Goal: Transaction & Acquisition: Purchase product/service

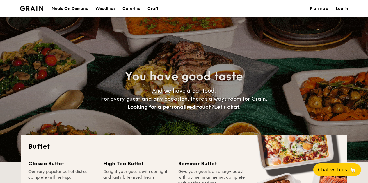
select select
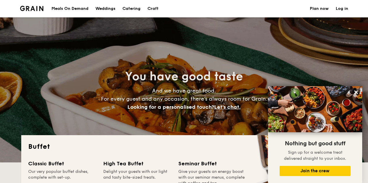
click at [73, 8] on div "Meals On Demand" at bounding box center [69, 8] width 37 height 17
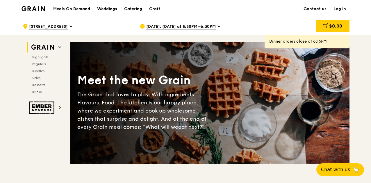
click at [180, 25] on span "[DATE], [DATE] at 5:30PM–6:30PM" at bounding box center [180, 27] width 69 height 6
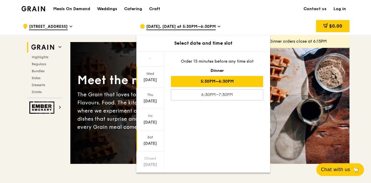
scroll to position [57, 0]
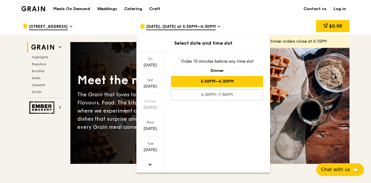
click at [151, 167] on div at bounding box center [150, 165] width 28 height 15
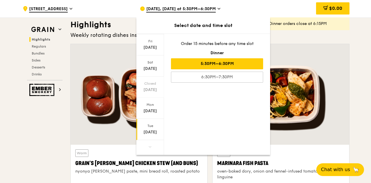
scroll to position [203, 0]
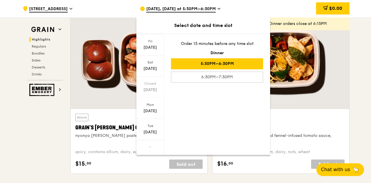
click at [155, 145] on div at bounding box center [150, 147] width 28 height 15
click at [149, 149] on icon at bounding box center [150, 147] width 4 height 4
click at [148, 134] on div "[DATE]" at bounding box center [150, 133] width 26 height 6
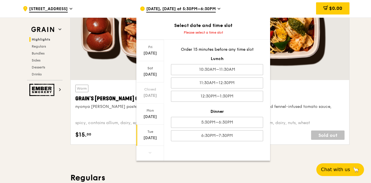
scroll to position [261, 0]
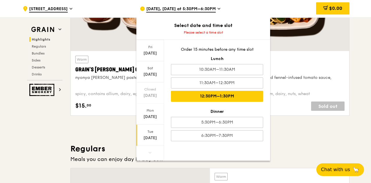
click at [201, 96] on div "12:30PM–1:30PM" at bounding box center [217, 96] width 92 height 11
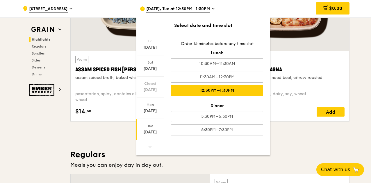
click at [345, 65] on div "Warm Plant-Based Beef Lasagna fennel seed, plant-based minced beef, citrusy roa…" at bounding box center [280, 86] width 137 height 70
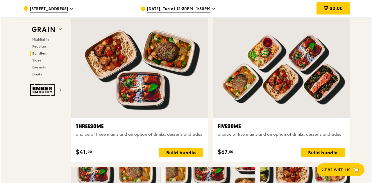
scroll to position [1134, 0]
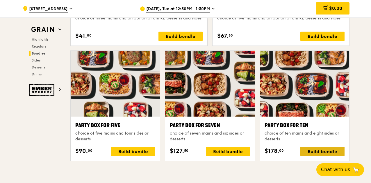
click at [313, 154] on div "Build bundle" at bounding box center [322, 151] width 44 height 9
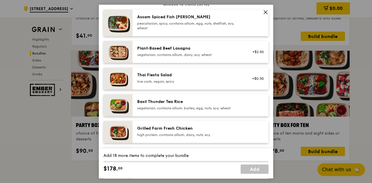
scroll to position [98, 0]
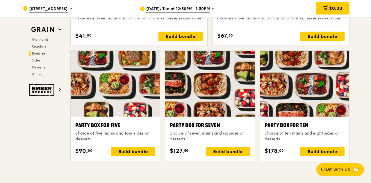
click at [312, 147] on div "Party Box for Ten choice of ten mains and eight sides or desserts $178. 00 Buil…" at bounding box center [304, 138] width 80 height 35
click at [312, 150] on div "Build bundle" at bounding box center [322, 151] width 44 height 9
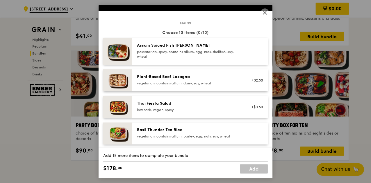
scroll to position [0, 0]
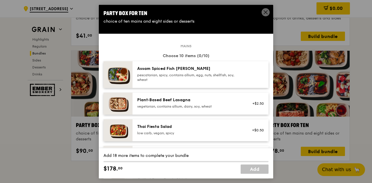
click at [266, 12] on icon at bounding box center [265, 12] width 5 height 5
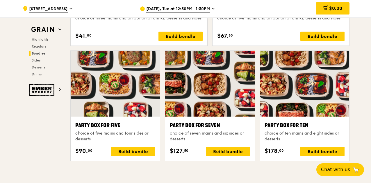
scroll to position [1018, 0]
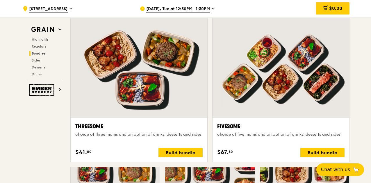
click at [197, 7] on span "[DATE], Tue at 12:30PM–1:30PM" at bounding box center [178, 9] width 64 height 6
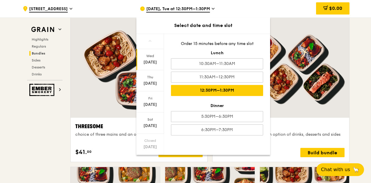
click at [147, 61] on div "[DATE]" at bounding box center [150, 63] width 26 height 6
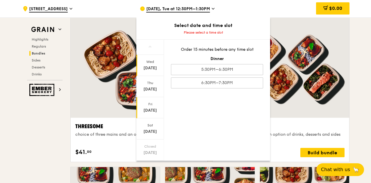
click at [150, 109] on div "[DATE]" at bounding box center [150, 111] width 26 height 6
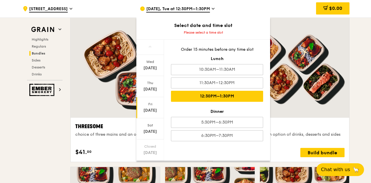
click at [206, 95] on div "12:30PM–1:30PM" at bounding box center [217, 96] width 92 height 11
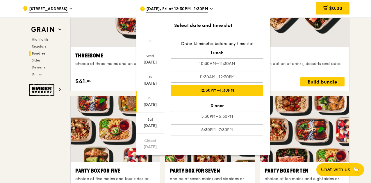
scroll to position [1099, 0]
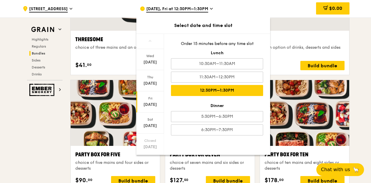
click at [215, 89] on div "12:30PM–1:30PM" at bounding box center [217, 90] width 92 height 11
click at [155, 119] on div "Sat" at bounding box center [150, 119] width 26 height 5
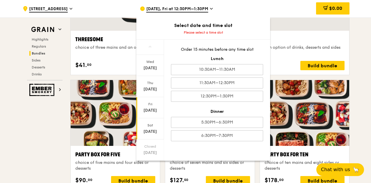
click at [156, 107] on div "[DATE]" at bounding box center [150, 107] width 28 height 21
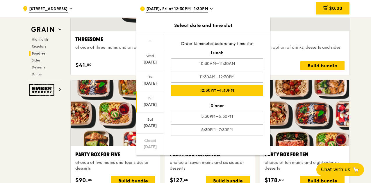
click at [200, 91] on div "12:30PM–1:30PM" at bounding box center [217, 90] width 92 height 11
drag, startPoint x: 158, startPoint y: 98, endPoint x: 154, endPoint y: 101, distance: 4.7
click at [154, 101] on div "[DATE]" at bounding box center [150, 102] width 28 height 21
click at [149, 107] on div "[DATE]" at bounding box center [150, 105] width 26 height 6
click at [196, 91] on div "12:30PM–1:30PM" at bounding box center [217, 90] width 92 height 11
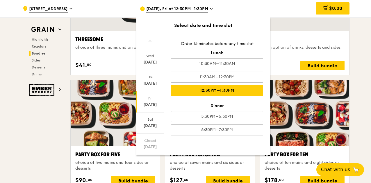
click at [148, 108] on div "[DATE]" at bounding box center [150, 105] width 26 height 6
click at [197, 90] on div "12:30PM–1:30PM" at bounding box center [217, 90] width 92 height 11
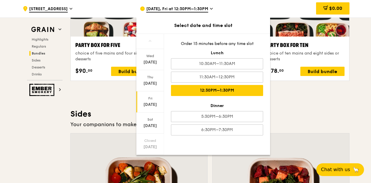
scroll to position [1215, 0]
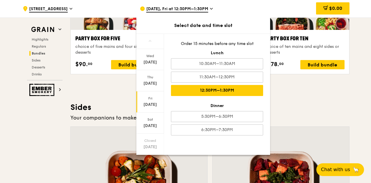
click at [164, 107] on div "Order 15 minutes before any time slot Lunch 10:30AM–11:30AM 11:30AM–12:30PM 12:…" at bounding box center [217, 88] width 106 height 109
click at [144, 103] on div "[DATE]" at bounding box center [150, 105] width 26 height 6
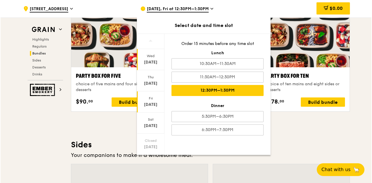
scroll to position [1157, 0]
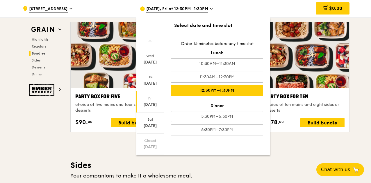
drag, startPoint x: 365, startPoint y: 40, endPoint x: 370, endPoint y: 40, distance: 4.7
click at [370, 40] on div ".cls-1 { fill: none; stroke: #fff; stroke-linecap: round; stroke-linejoin: roun…" at bounding box center [185, 86] width 371 height 2453
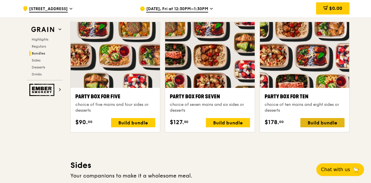
click at [323, 121] on div "Build bundle" at bounding box center [322, 122] width 44 height 9
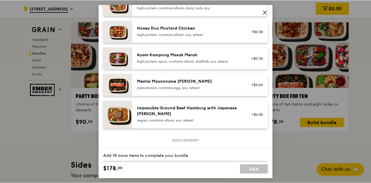
scroll to position [203, 0]
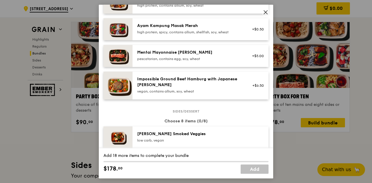
click at [266, 11] on icon at bounding box center [265, 12] width 5 height 5
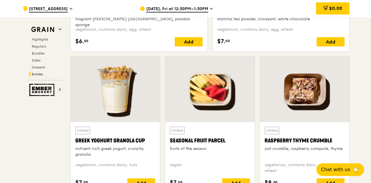
scroll to position [2483, 0]
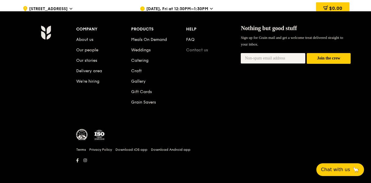
click at [195, 51] on link "Contact us" at bounding box center [197, 50] width 22 height 5
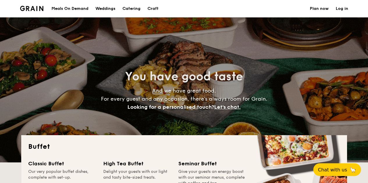
select select
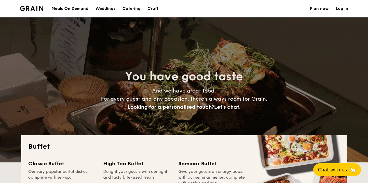
click at [66, 8] on div "Meals On Demand" at bounding box center [69, 8] width 37 height 17
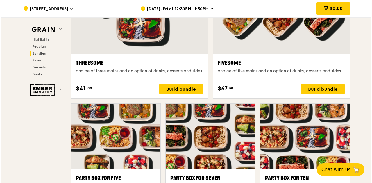
scroll to position [1134, 0]
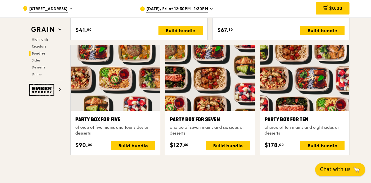
click at [327, 169] on span "Chat with us" at bounding box center [335, 169] width 31 height 7
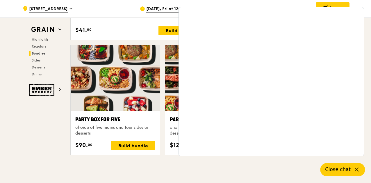
drag, startPoint x: 99, startPoint y: 182, endPoint x: 101, endPoint y: 175, distance: 7.1
click at [36, 127] on div "Grain Highlights Regulars Bundles Sides Desserts Drinks Ember Smokery Meet the …" at bounding box center [186, 119] width 328 height 2436
click at [37, 125] on div "Grain Highlights Regulars Bundles Sides Desserts Drinks Ember Smokery Meet the …" at bounding box center [186, 119] width 328 height 2436
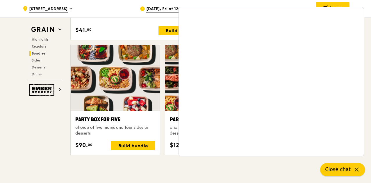
click at [332, 166] on span "Close chat" at bounding box center [338, 169] width 26 height 7
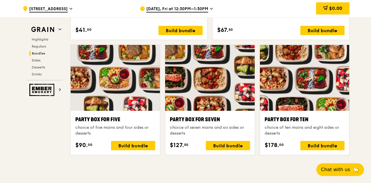
click at [318, 139] on div "Party Box for Ten choice of ten mains and eight sides or desserts $178. 00 Buil…" at bounding box center [304, 133] width 80 height 35
drag, startPoint x: 319, startPoint y: 139, endPoint x: 318, endPoint y: 145, distance: 5.8
click at [318, 145] on div "Build bundle" at bounding box center [322, 145] width 44 height 9
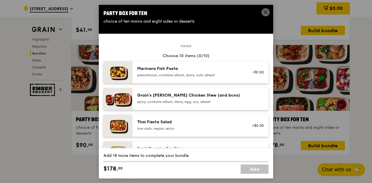
click at [264, 12] on icon at bounding box center [265, 12] width 5 height 5
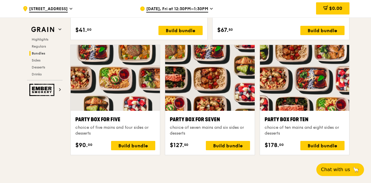
click at [212, 8] on div "Sep 12, Fri at 12:30PM–1:30PM" at bounding box center [194, 8] width 108 height 17
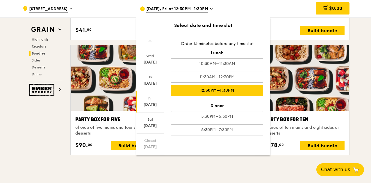
click at [227, 89] on div "12:30PM–1:30PM" at bounding box center [217, 90] width 92 height 11
click at [273, 1] on div "$0.00" at bounding box center [303, 8] width 94 height 17
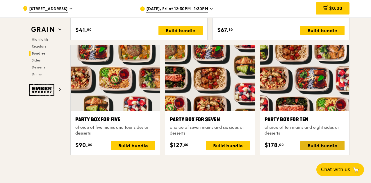
click at [332, 149] on div "Build bundle" at bounding box center [322, 145] width 44 height 9
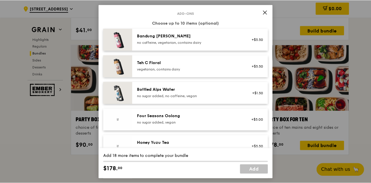
scroll to position [610, 0]
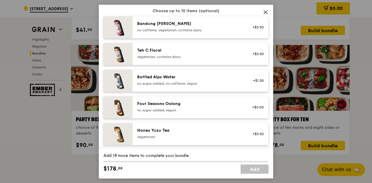
click at [267, 10] on icon at bounding box center [265, 11] width 3 height 3
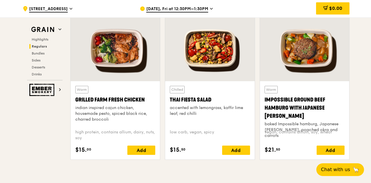
scroll to position [669, 0]
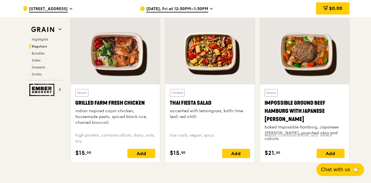
click at [211, 6] on div "Sep 12, Fri at 12:30PM–1:30PM" at bounding box center [194, 8] width 108 height 17
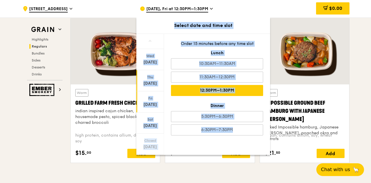
click at [151, 80] on div "Thu Sep 11" at bounding box center [150, 80] width 28 height 21
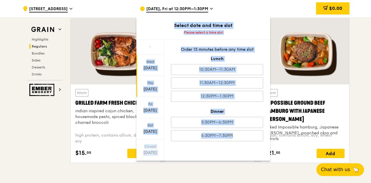
drag, startPoint x: 153, startPoint y: 57, endPoint x: 150, endPoint y: 58, distance: 3.1
click at [150, 58] on div "Wed Sep 10" at bounding box center [150, 65] width 28 height 21
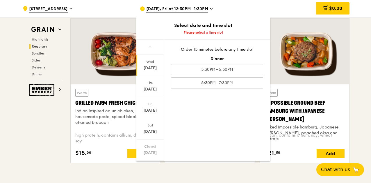
click at [153, 65] on div "Wed Sep 10" at bounding box center [150, 65] width 28 height 21
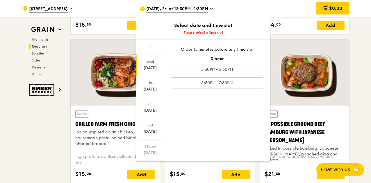
scroll to position [640, 0]
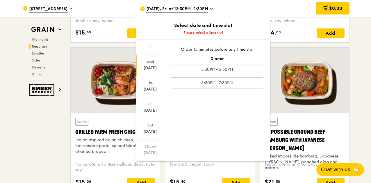
click at [209, 75] on div "Order 15 minutes before any time slot Dinner 5:30PM–6:30PM 6:30PM–7:30PM" at bounding box center [217, 68] width 106 height 56
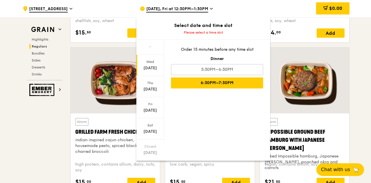
click at [207, 81] on div "6:30PM–7:30PM" at bounding box center [217, 83] width 92 height 11
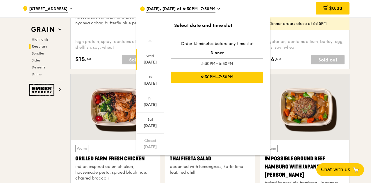
scroll to position [611, 0]
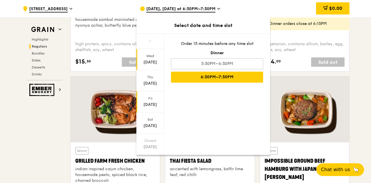
click at [156, 104] on div "[DATE]" at bounding box center [150, 105] width 26 height 6
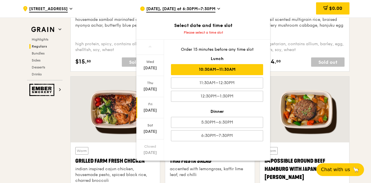
click at [204, 69] on div "10:30AM–11:30AM" at bounding box center [217, 69] width 92 height 11
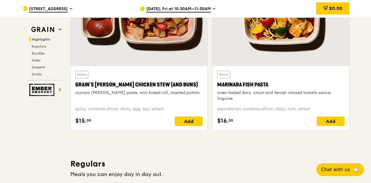
scroll to position [203, 0]
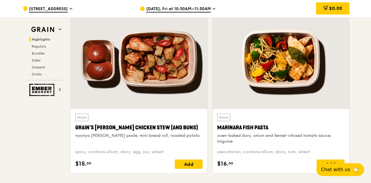
drag, startPoint x: 371, startPoint y: 21, endPoint x: 370, endPoint y: 32, distance: 10.5
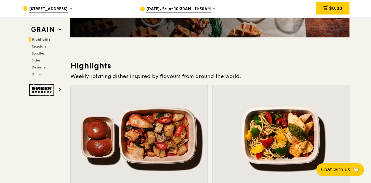
scroll to position [87, 0]
